Goal: Navigation & Orientation: Find specific page/section

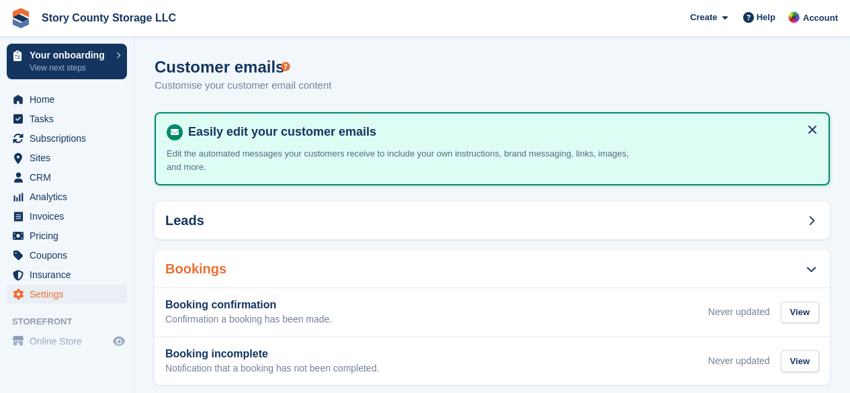
scroll to position [361, 0]
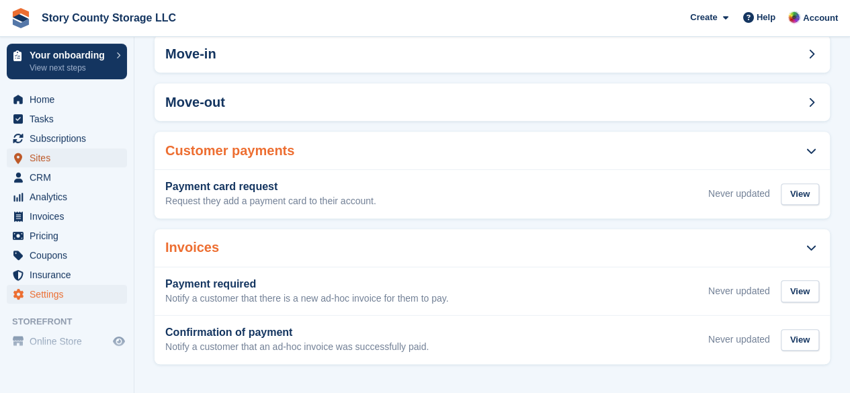
click at [40, 161] on span "Sites" at bounding box center [70, 158] width 81 height 19
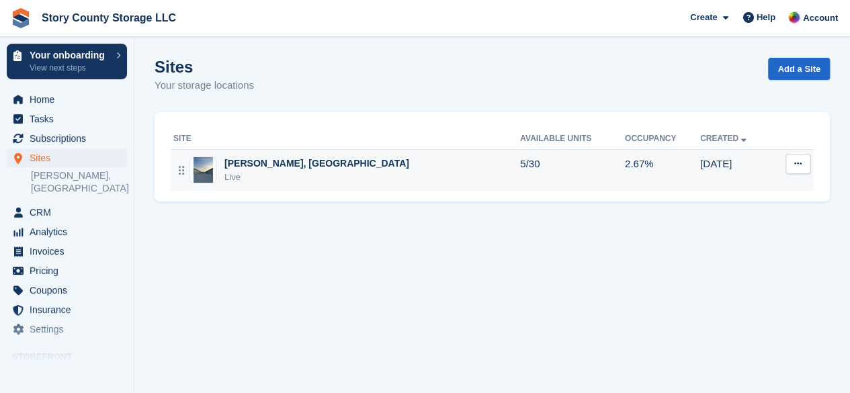
click at [793, 165] on button at bounding box center [798, 164] width 25 height 20
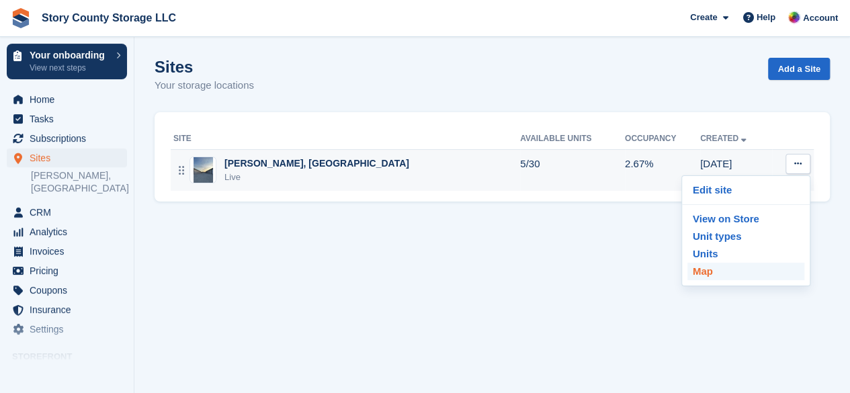
click at [707, 274] on p "Map" at bounding box center [745, 271] width 117 height 17
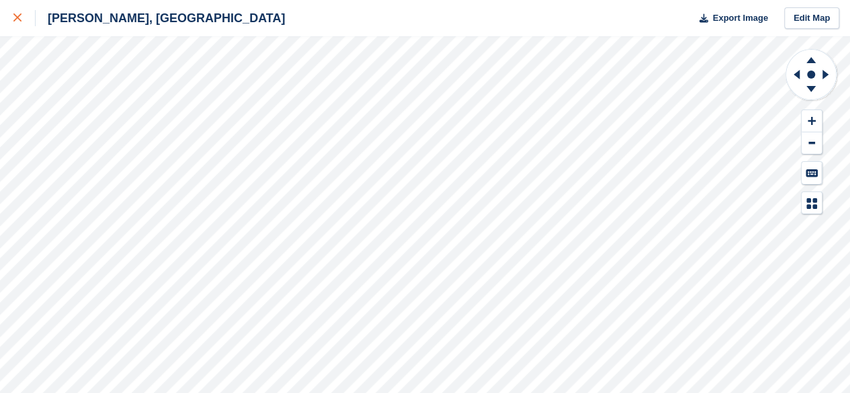
click at [11, 14] on link at bounding box center [18, 18] width 36 height 36
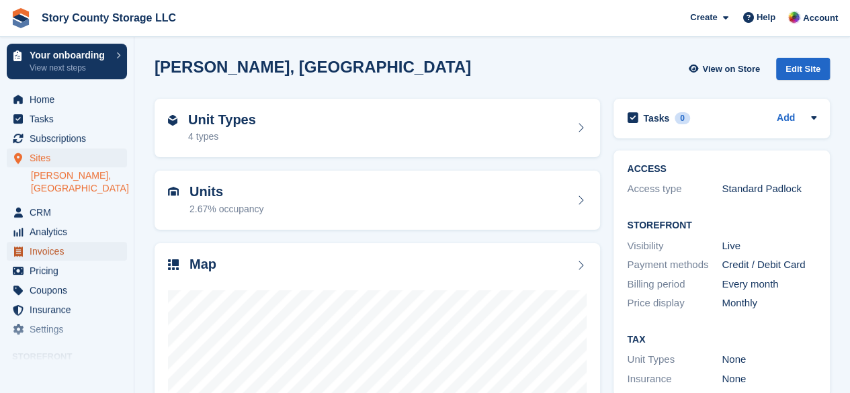
click at [56, 242] on span "Invoices" at bounding box center [70, 251] width 81 height 19
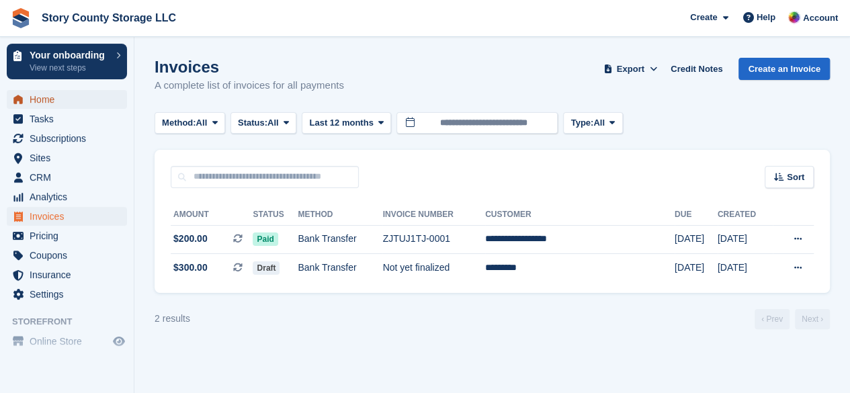
click at [40, 100] on span "Home" at bounding box center [70, 99] width 81 height 19
